Goal: Navigation & Orientation: Find specific page/section

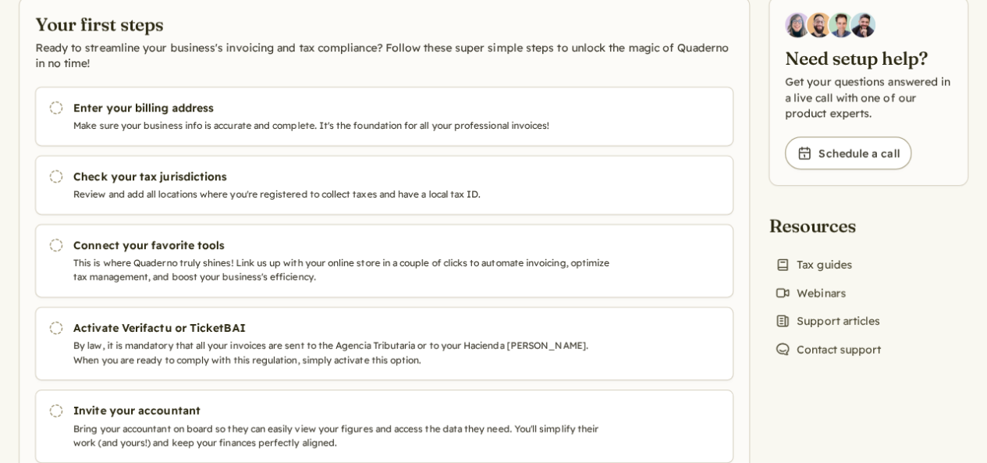
scroll to position [131, 0]
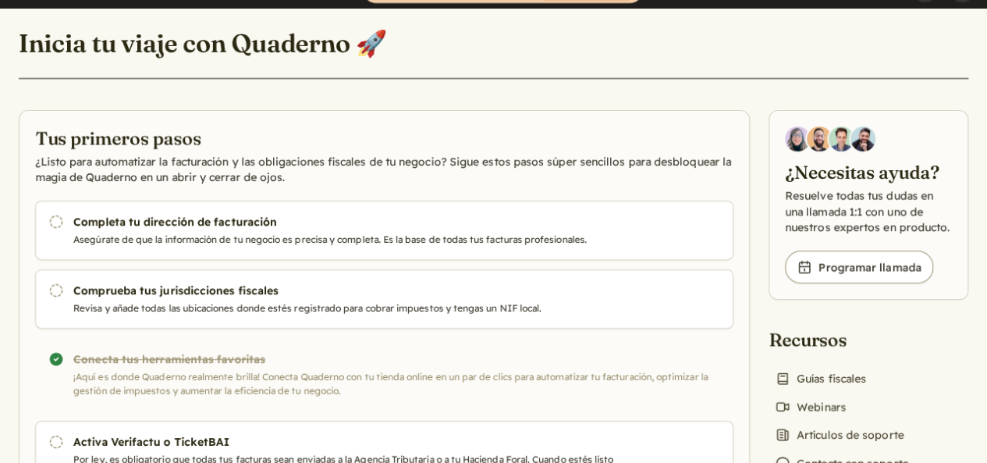
scroll to position [28, 0]
